Goal: Task Accomplishment & Management: Complete application form

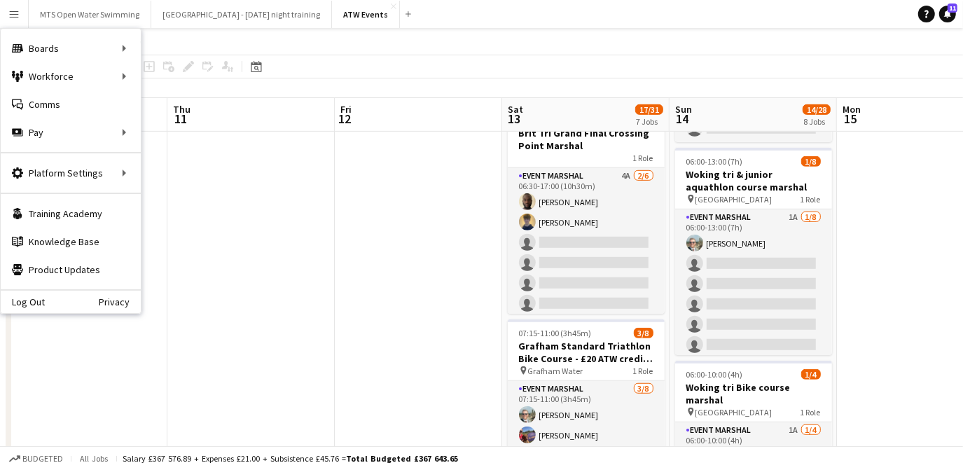
scroll to position [0, 373]
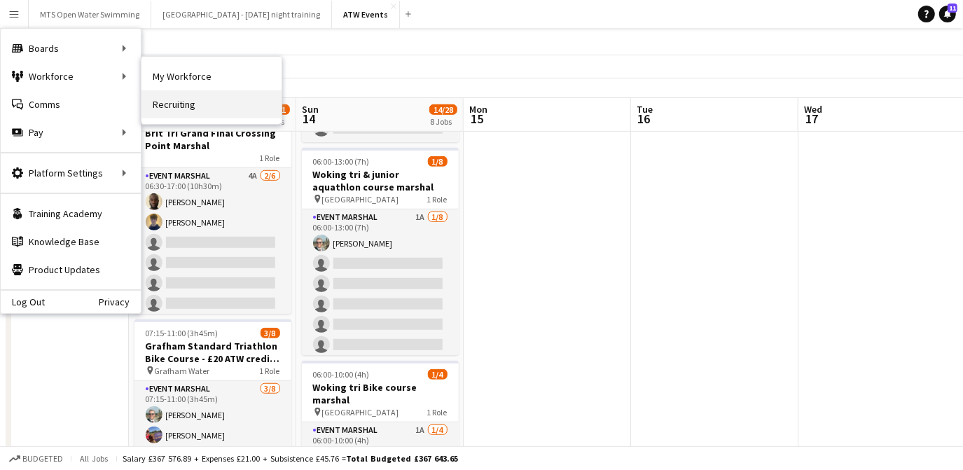
click at [174, 100] on link "Recruiting" at bounding box center [211, 104] width 140 height 28
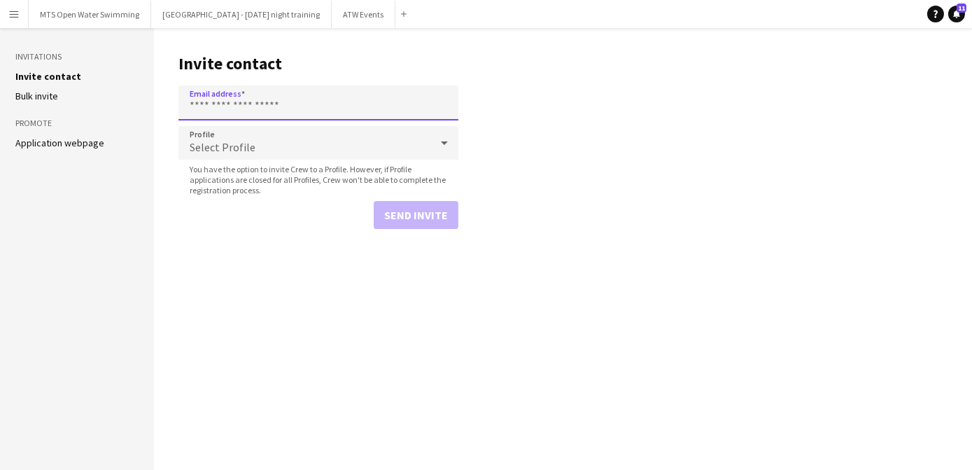
click at [223, 104] on input "Email address" at bounding box center [319, 102] width 280 height 35
paste input "**********"
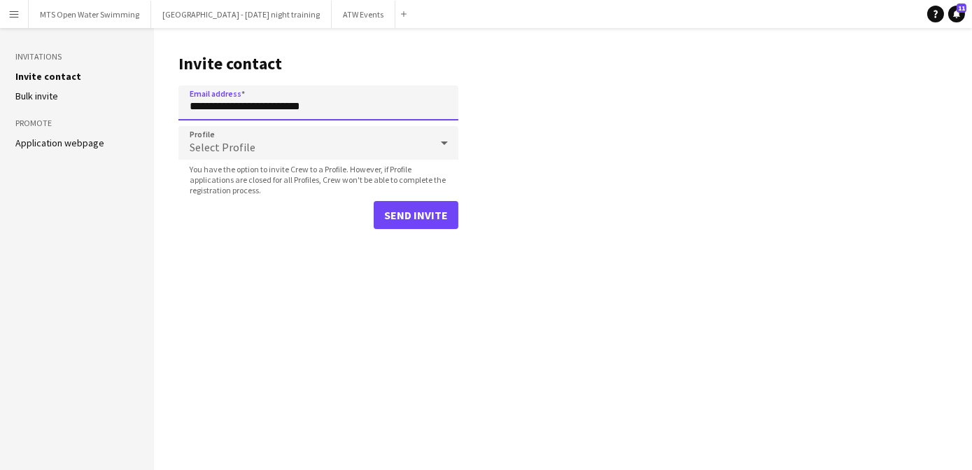
type input "**********"
click at [222, 143] on span "Select Profile" at bounding box center [223, 147] width 66 height 14
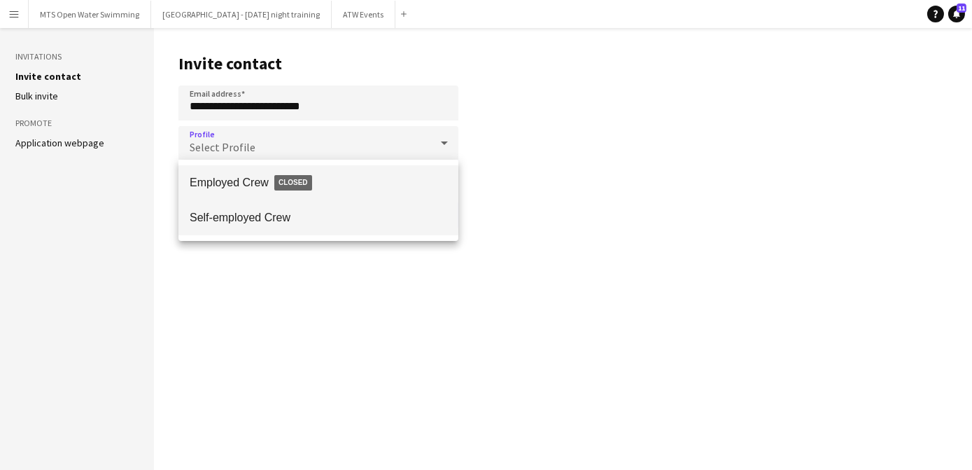
click at [221, 217] on span "Self-employed Crew" at bounding box center [319, 217] width 258 height 13
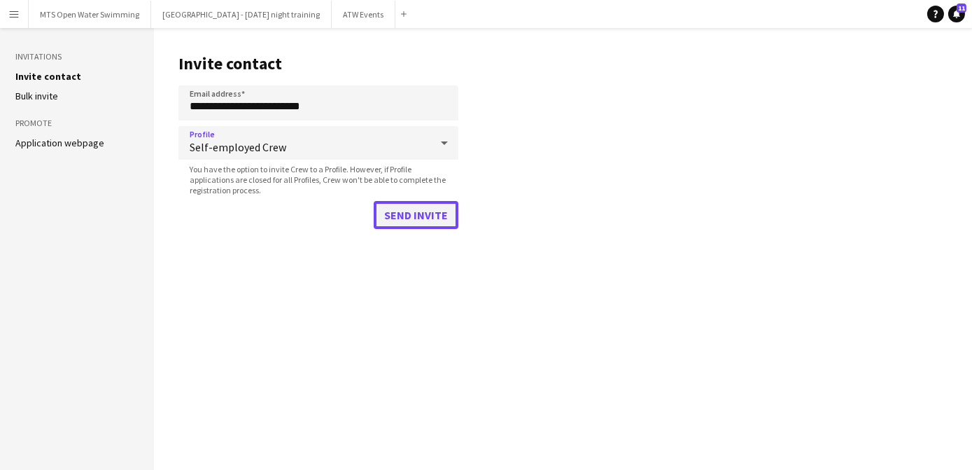
click at [411, 214] on button "Send invite" at bounding box center [416, 215] width 85 height 28
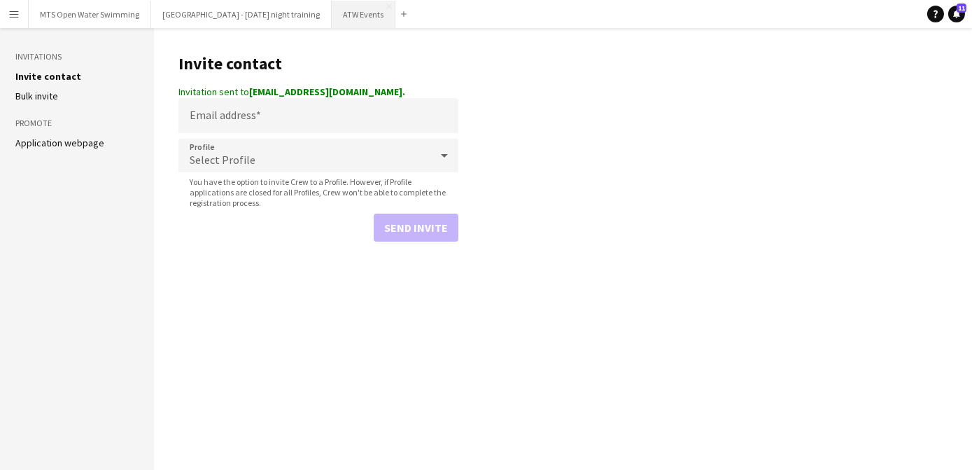
click at [345, 18] on button "ATW Events Close" at bounding box center [364, 14] width 64 height 27
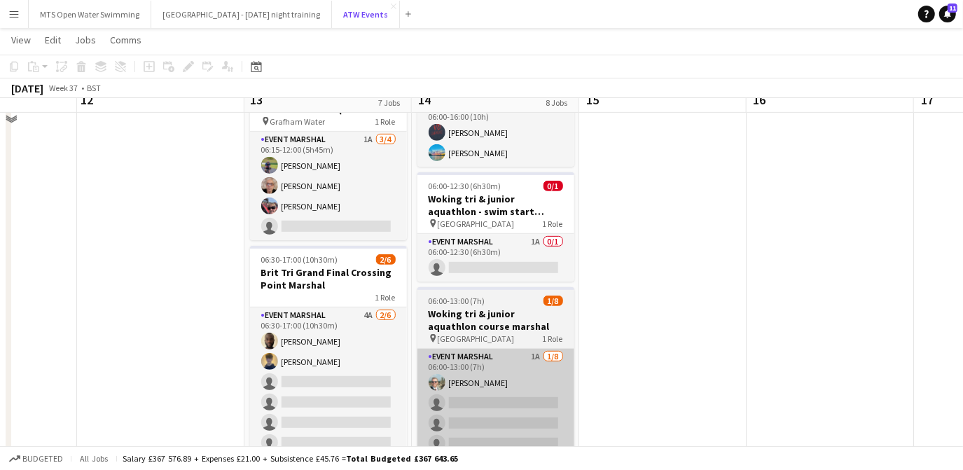
scroll to position [406, 0]
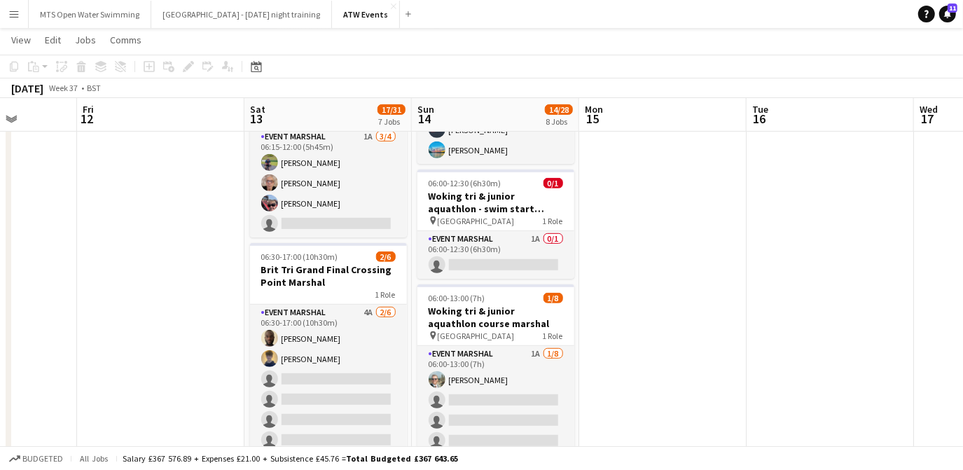
click at [1, 18] on button "Menu" at bounding box center [14, 14] width 28 height 28
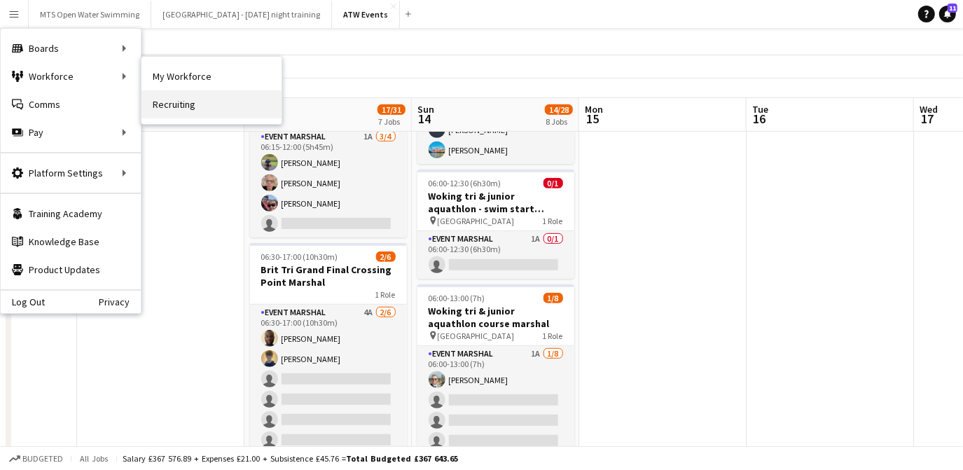
click at [196, 107] on link "Recruiting" at bounding box center [211, 104] width 140 height 28
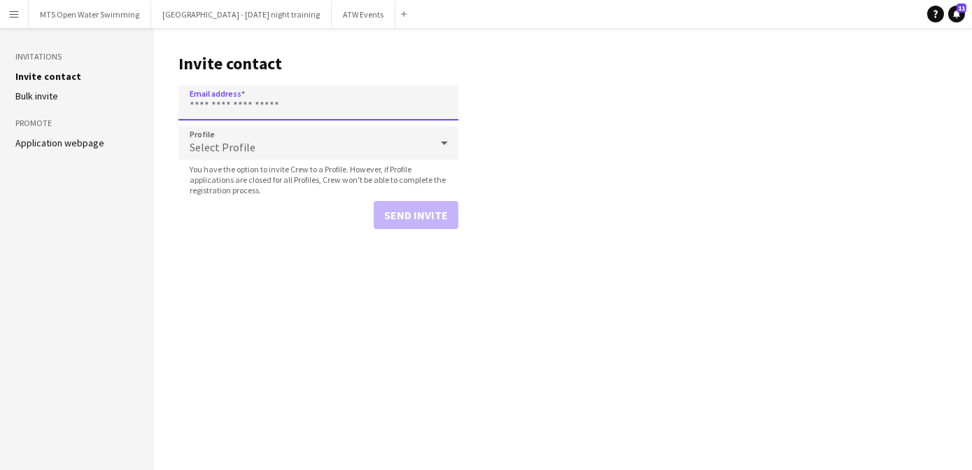
click at [258, 109] on input "Email address" at bounding box center [319, 102] width 280 height 35
paste input "**********"
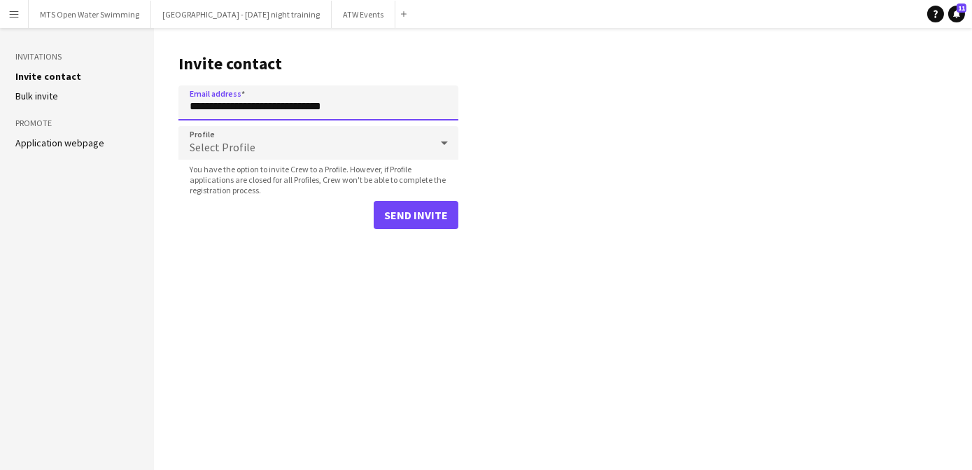
type input "**********"
click at [239, 130] on div "Select Profile" at bounding box center [305, 143] width 252 height 34
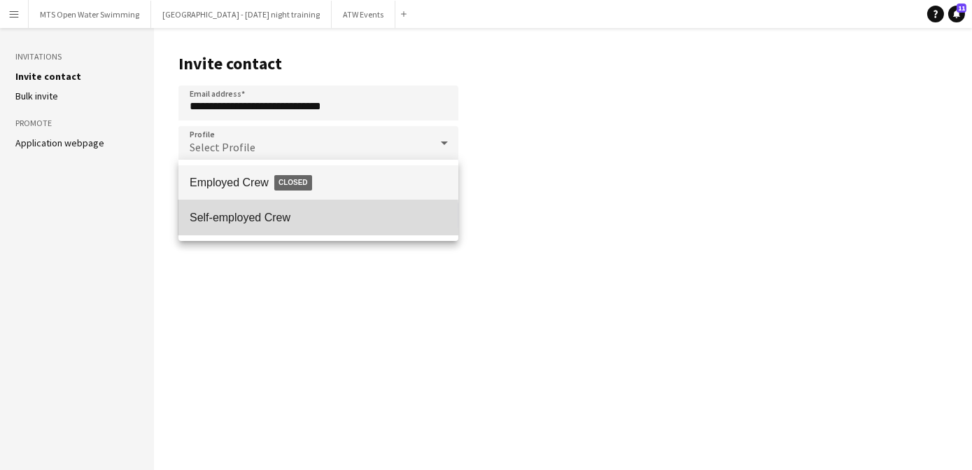
click at [228, 221] on span "Self-employed Crew" at bounding box center [319, 217] width 258 height 13
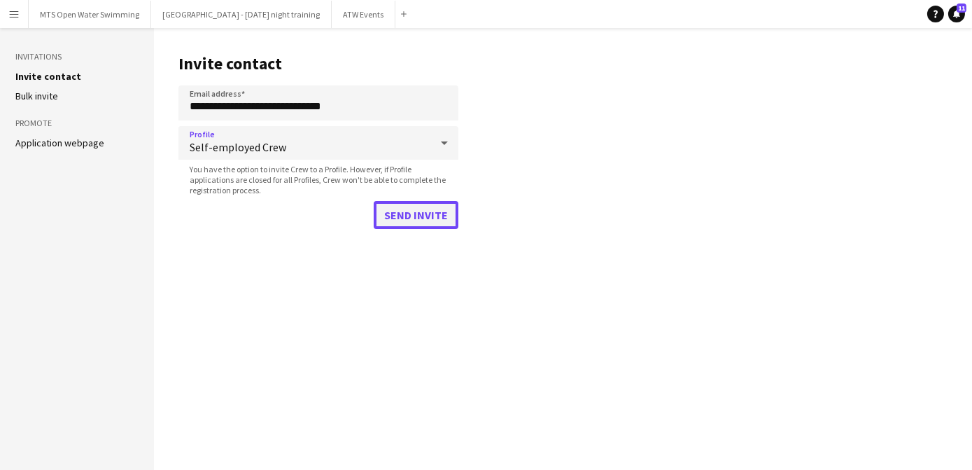
click at [417, 211] on button "Send invite" at bounding box center [416, 215] width 85 height 28
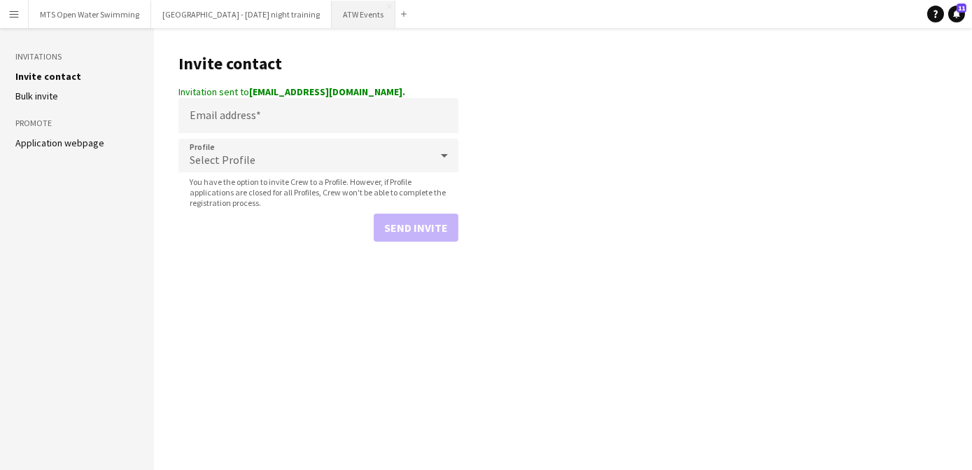
click at [334, 20] on button "ATW Events Close" at bounding box center [364, 14] width 64 height 27
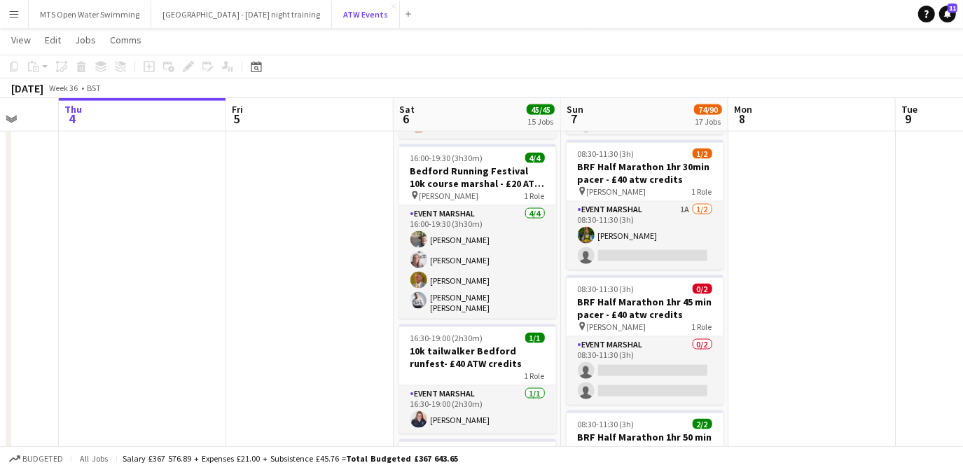
scroll to position [1265, 0]
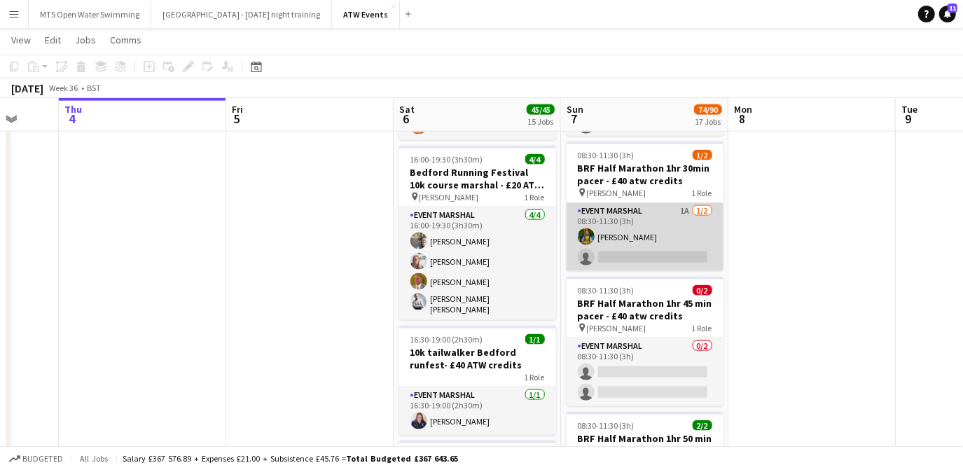
click at [684, 209] on app-card-role "Event Marshal 1A [DATE] 08:30-11:30 (3h) [PERSON_NAME] single-neutral-actions" at bounding box center [644, 237] width 157 height 68
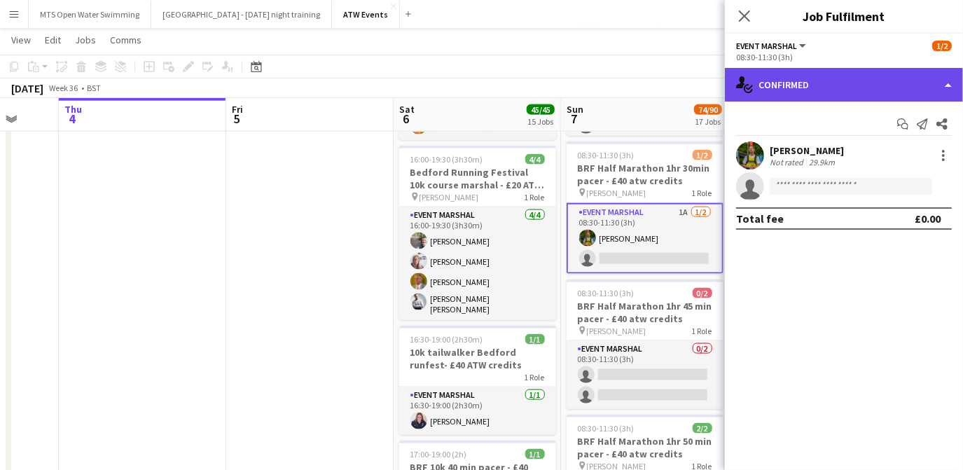
click at [796, 94] on div "single-neutral-actions-check-2 Confirmed" at bounding box center [844, 85] width 238 height 34
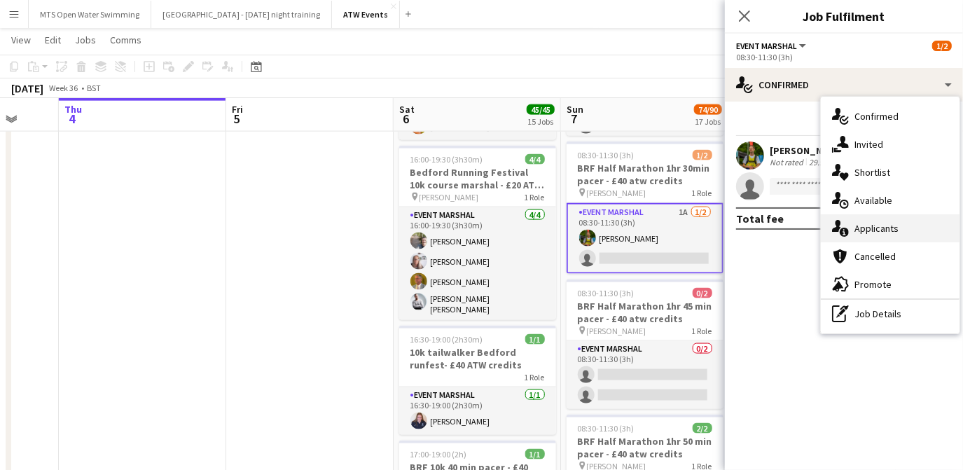
click at [866, 228] on span "Applicants" at bounding box center [876, 228] width 44 height 13
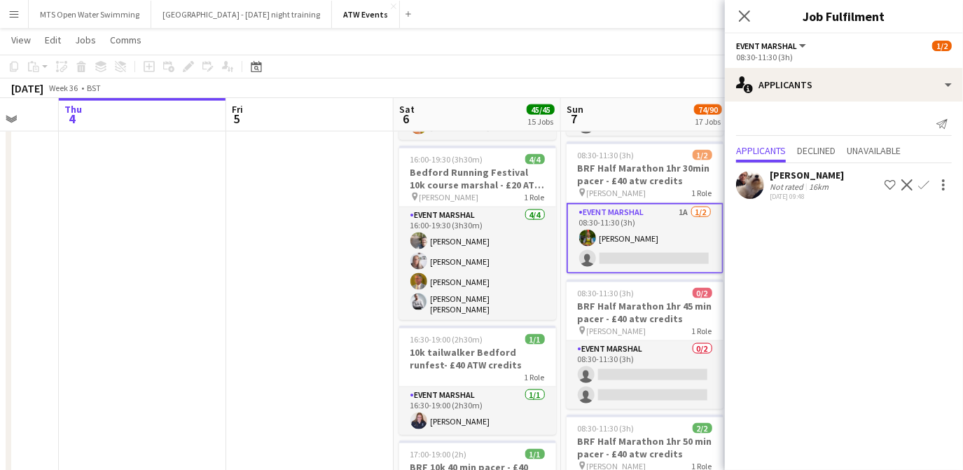
click at [924, 183] on app-icon "Confirm" at bounding box center [923, 184] width 11 height 11
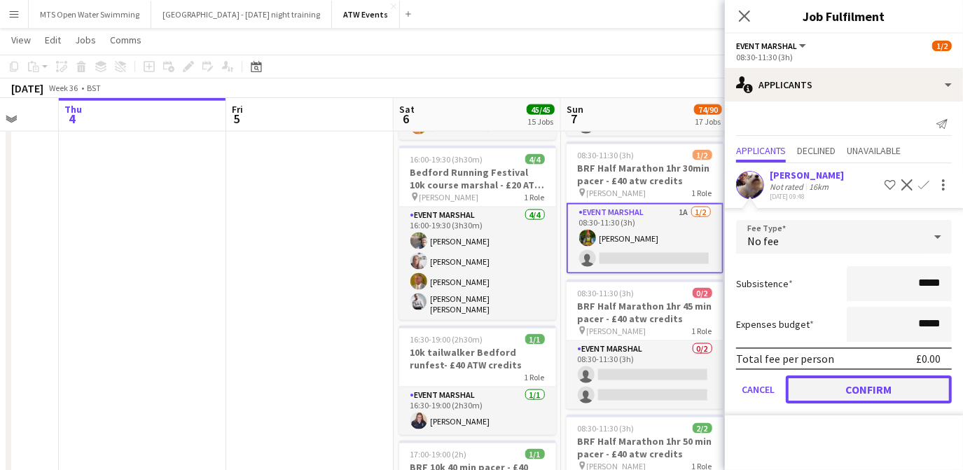
click at [841, 393] on button "Confirm" at bounding box center [868, 389] width 166 height 28
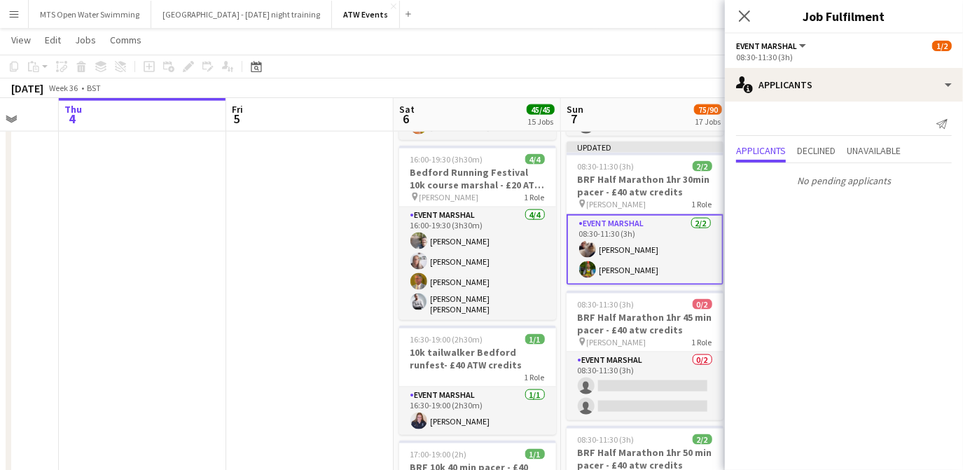
click at [609, 247] on app-card-role "Event Marshal [DATE] 08:30-11:30 (3h) [PERSON_NAME] [PERSON_NAME]" at bounding box center [644, 249] width 157 height 71
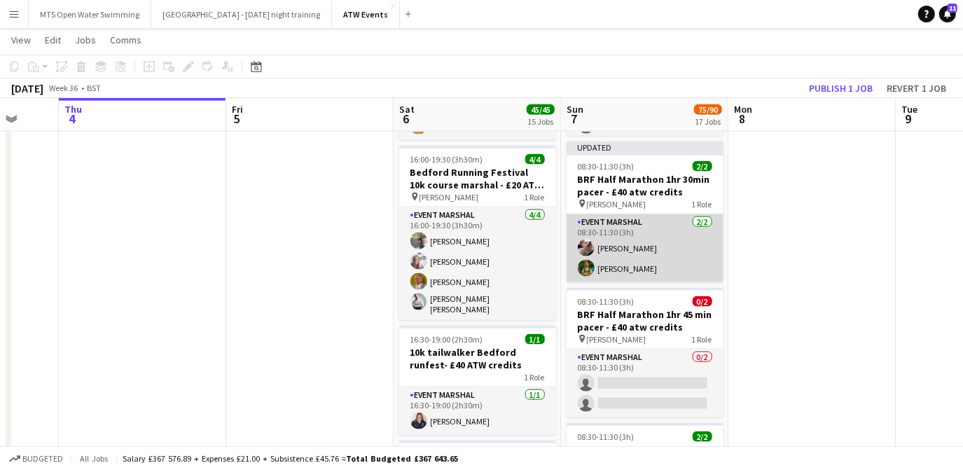
click at [609, 247] on app-card-role "Event Marshal [DATE] 08:30-11:30 (3h) [PERSON_NAME] [PERSON_NAME]" at bounding box center [644, 248] width 157 height 68
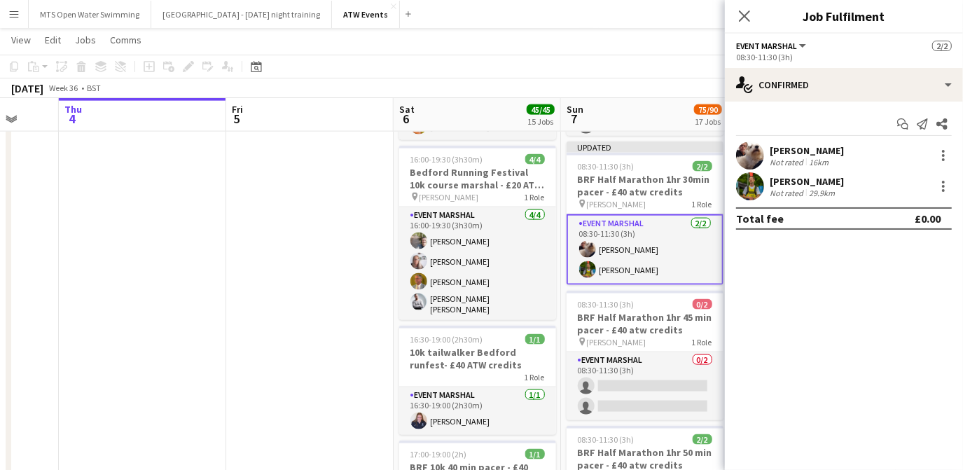
click at [798, 153] on div "[PERSON_NAME]" at bounding box center [806, 150] width 74 height 13
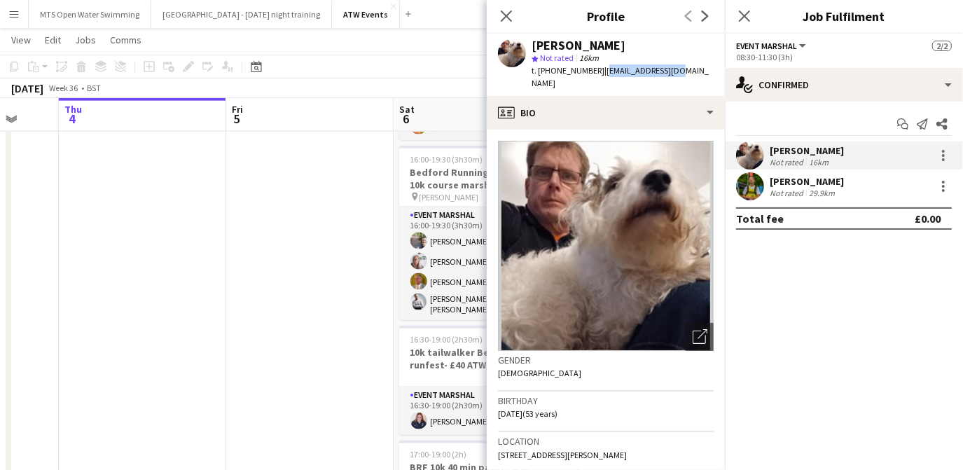
drag, startPoint x: 598, startPoint y: 71, endPoint x: 669, endPoint y: 70, distance: 70.7
click at [669, 70] on div "[PERSON_NAME] star Not rated 16km t. [PHONE_NUMBER] | [EMAIL_ADDRESS][DOMAIN_NA…" at bounding box center [606, 65] width 238 height 62
copy span "[EMAIL_ADDRESS][DOMAIN_NAME]"
click at [307, 244] on app-date-cell at bounding box center [309, 222] width 167 height 2661
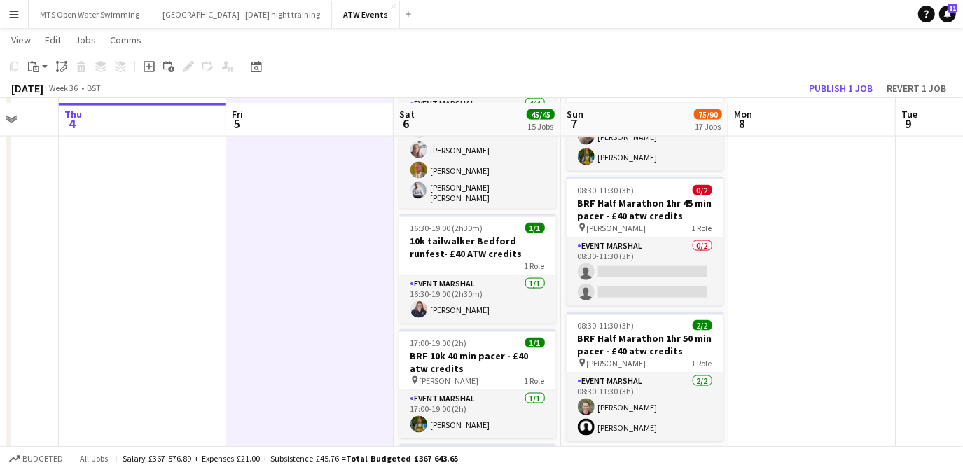
scroll to position [1371, 0]
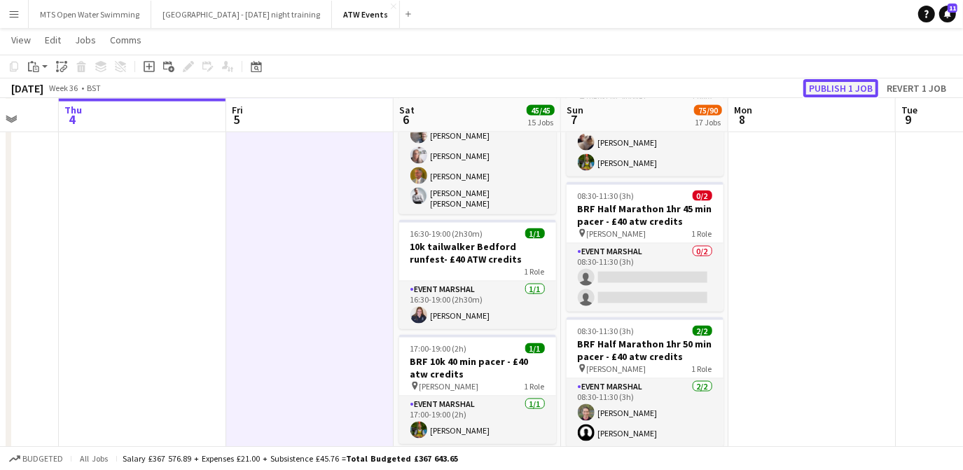
click at [823, 87] on button "Publish 1 job" at bounding box center [840, 88] width 75 height 18
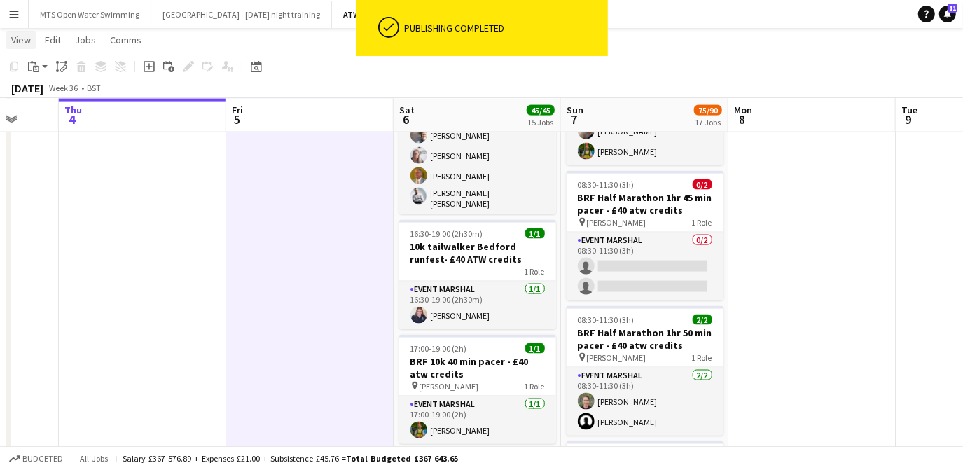
click at [17, 40] on span "View" at bounding box center [21, 40] width 20 height 13
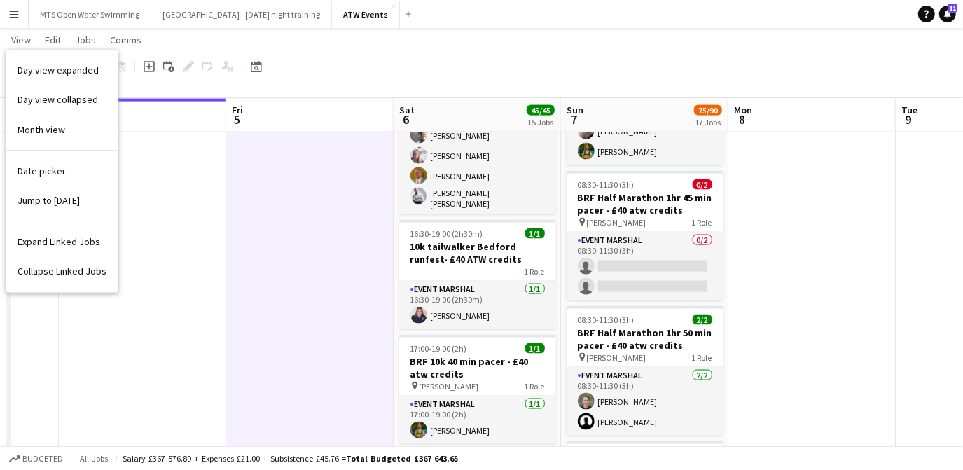
click at [190, 37] on app-page-menu "View Day view expanded Day view collapsed Month view Date picker Jump to [DATE]…" at bounding box center [481, 41] width 963 height 27
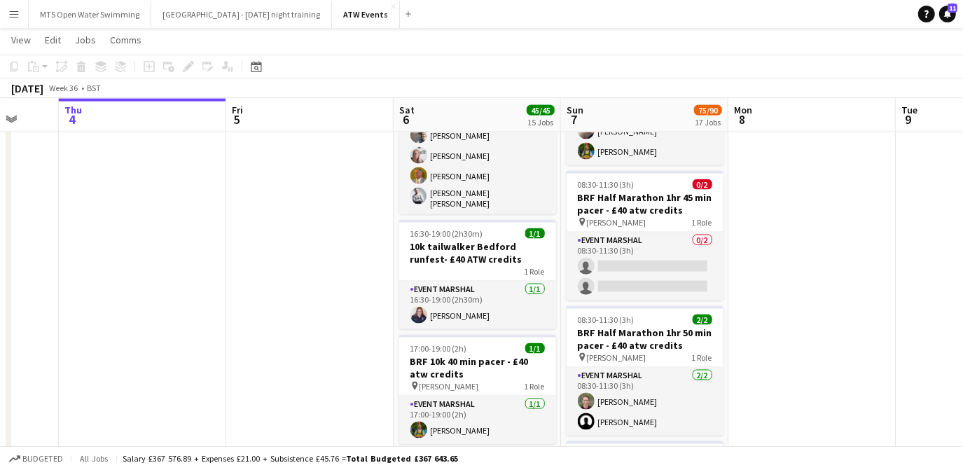
click at [11, 18] on app-icon "Menu" at bounding box center [13, 13] width 11 height 11
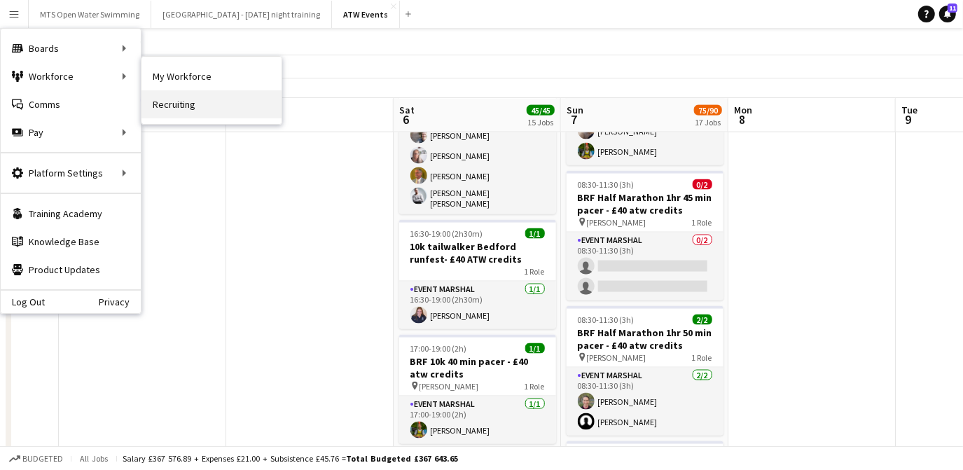
click at [166, 99] on link "Recruiting" at bounding box center [211, 104] width 140 height 28
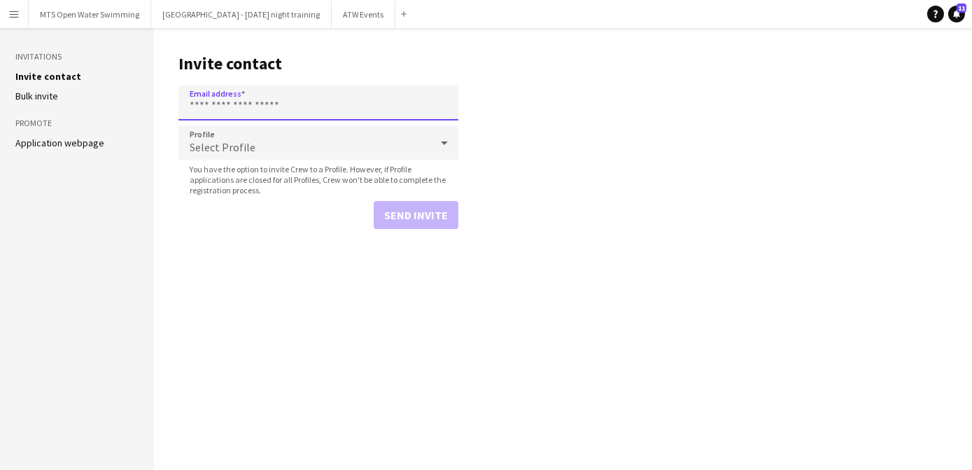
click at [223, 96] on input "Email address" at bounding box center [319, 102] width 280 height 35
paste input "**********"
type input "**********"
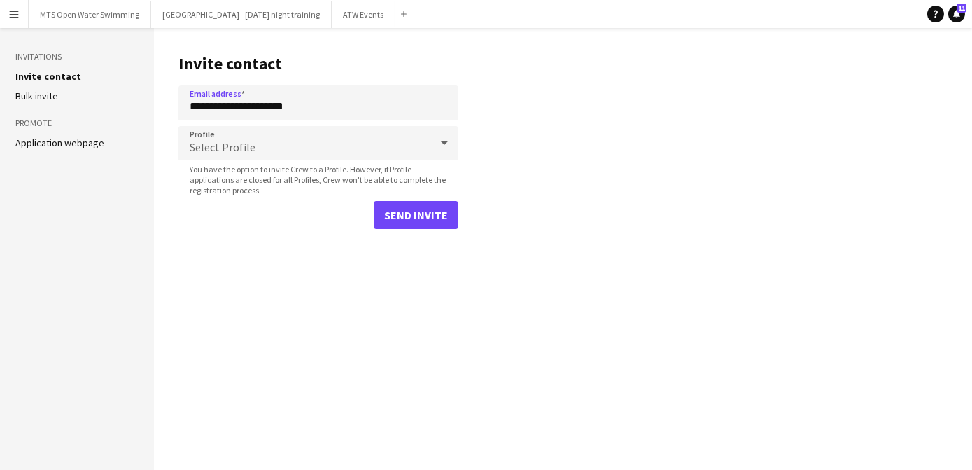
click at [236, 148] on span "Select Profile" at bounding box center [223, 147] width 66 height 14
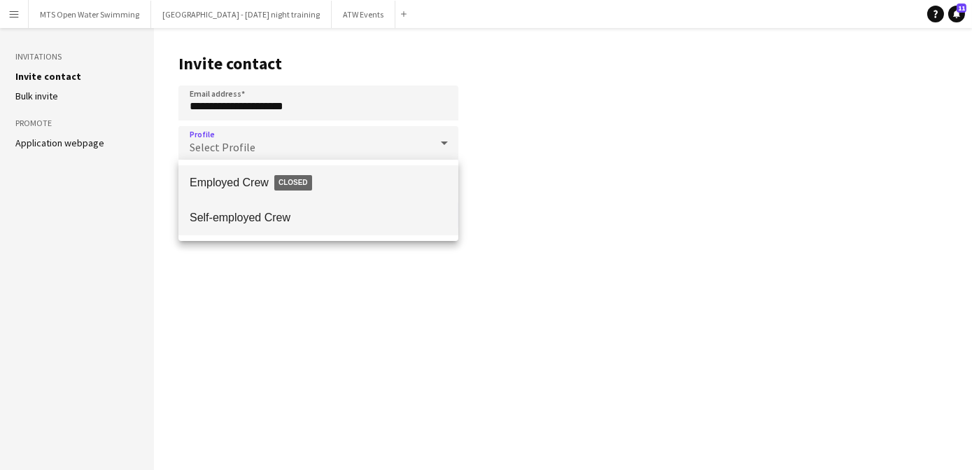
click at [234, 211] on span "Self-employed Crew" at bounding box center [319, 217] width 258 height 13
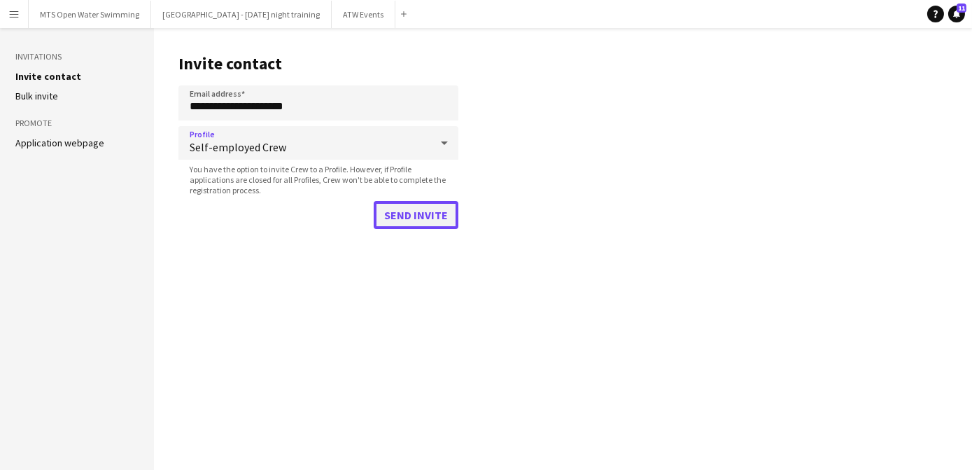
click at [419, 212] on button "Send invite" at bounding box center [416, 215] width 85 height 28
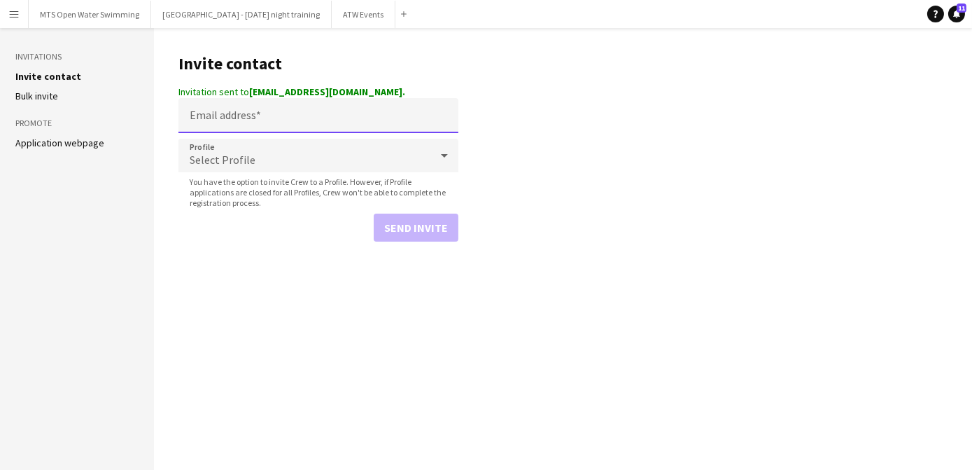
click at [298, 120] on input "Email address" at bounding box center [319, 115] width 280 height 35
paste input "**********"
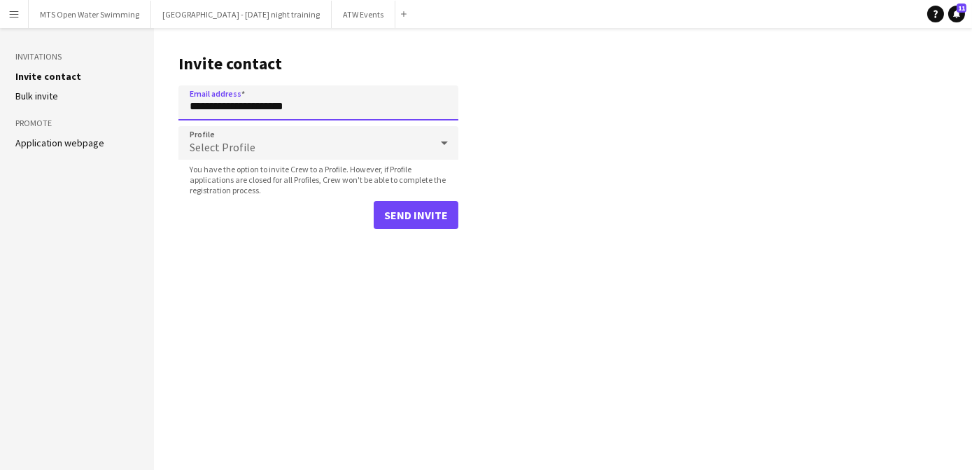
type input "**********"
click at [281, 133] on div "Select Profile" at bounding box center [305, 143] width 252 height 34
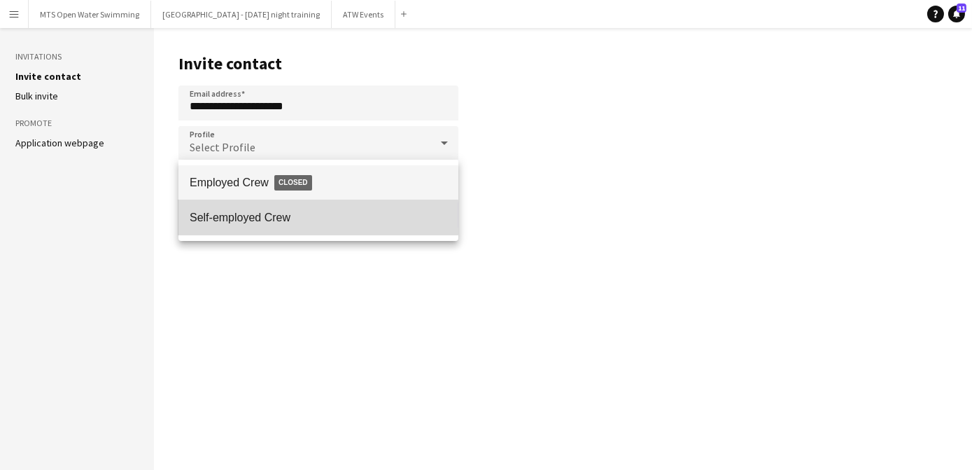
click at [252, 218] on span "Self-employed Crew" at bounding box center [319, 217] width 258 height 13
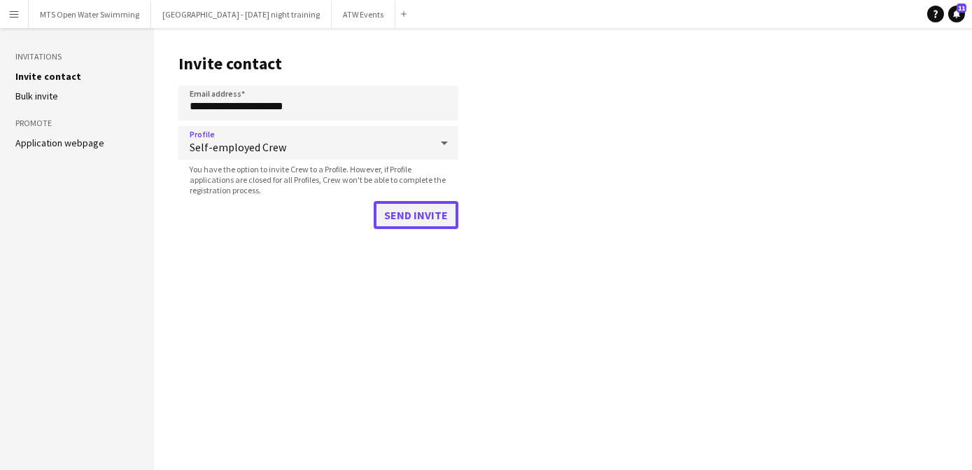
click at [396, 205] on button "Send invite" at bounding box center [416, 215] width 85 height 28
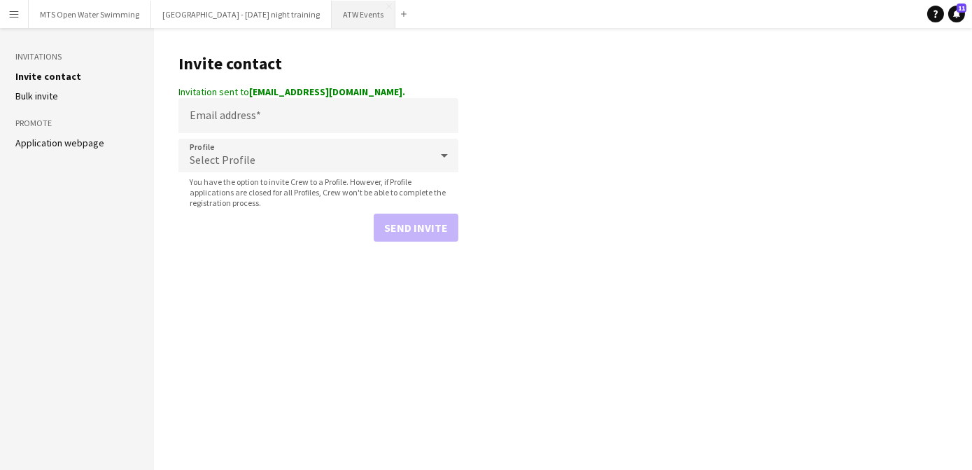
click at [332, 20] on button "ATW Events Close" at bounding box center [364, 14] width 64 height 27
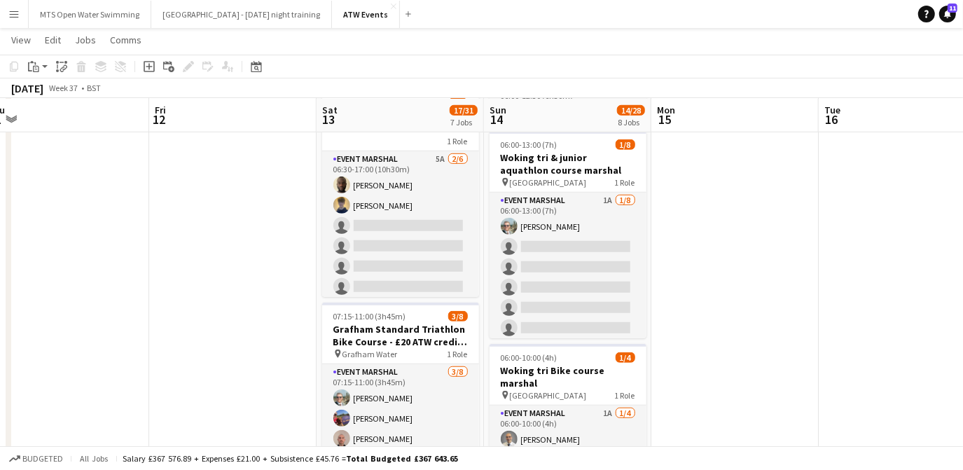
scroll to position [522, 0]
